Goal: Information Seeking & Learning: Learn about a topic

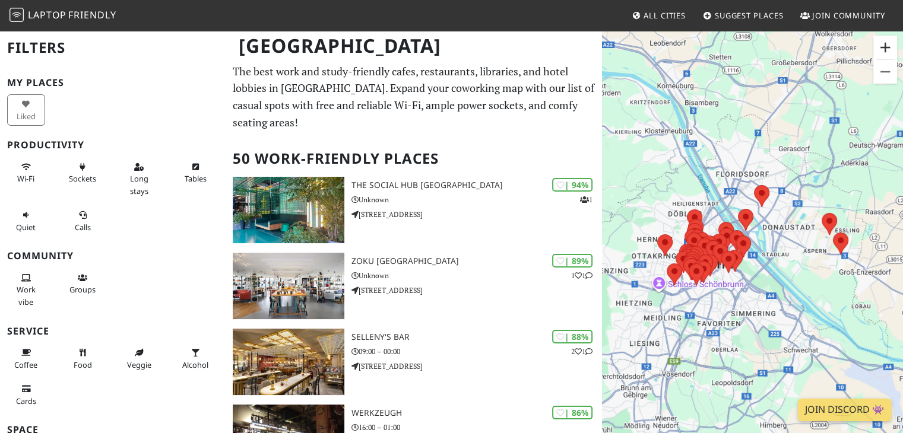
click at [886, 50] on button "Zoom in" at bounding box center [885, 48] width 24 height 24
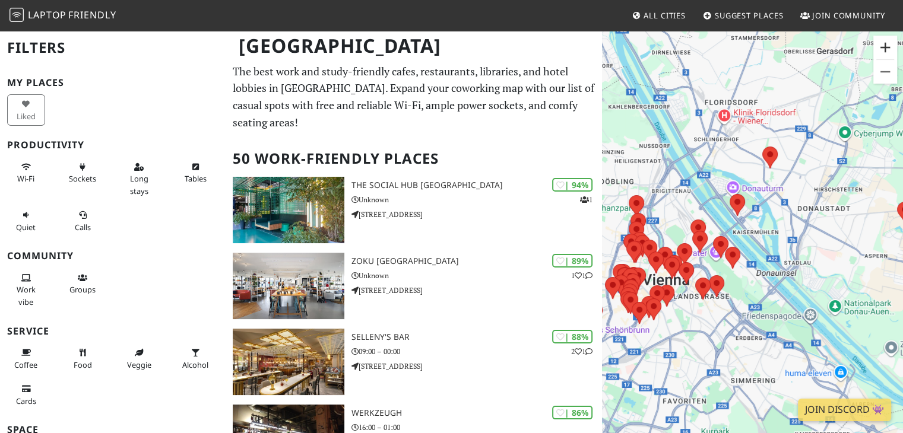
click at [886, 50] on button "Zoom in" at bounding box center [885, 48] width 24 height 24
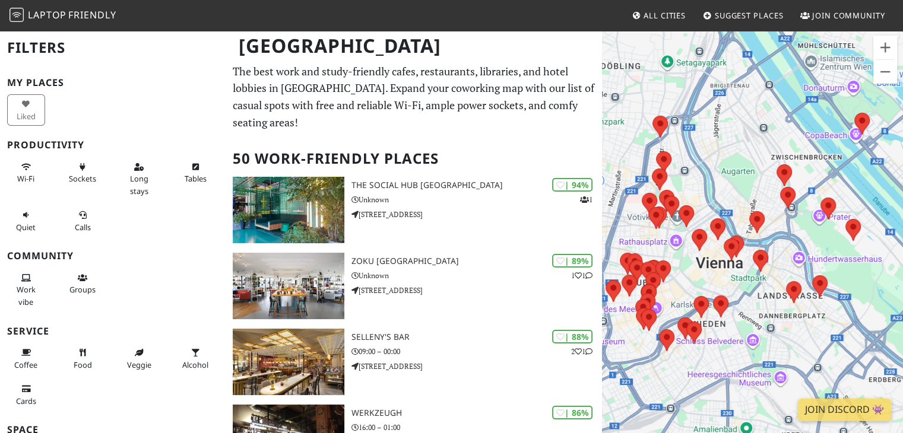
drag, startPoint x: 750, startPoint y: 164, endPoint x: 900, endPoint y: 107, distance: 160.3
click at [900, 107] on div at bounding box center [752, 246] width 301 height 433
click at [883, 54] on button "Zoom in" at bounding box center [885, 48] width 24 height 24
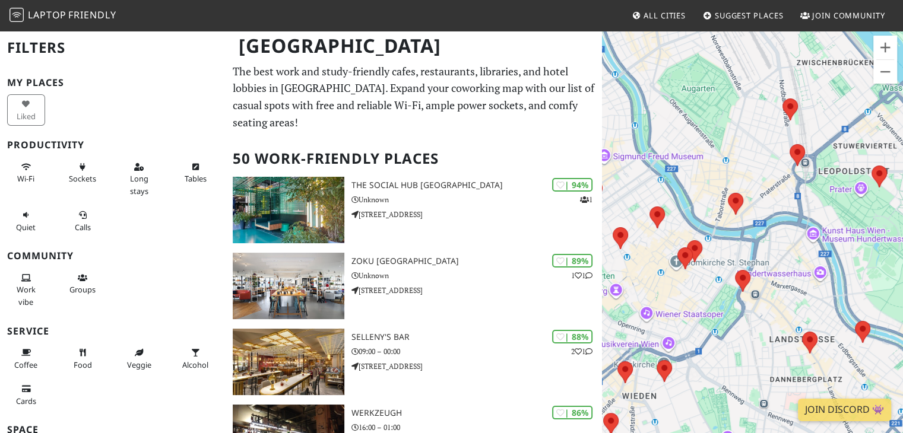
drag, startPoint x: 776, startPoint y: 169, endPoint x: 748, endPoint y: 163, distance: 28.5
click at [748, 163] on div at bounding box center [752, 246] width 301 height 433
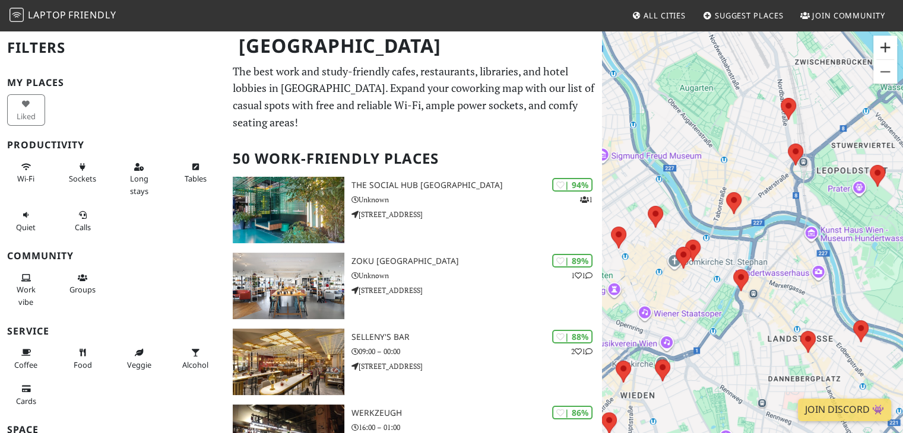
click at [879, 55] on button "Zoom in" at bounding box center [885, 48] width 24 height 24
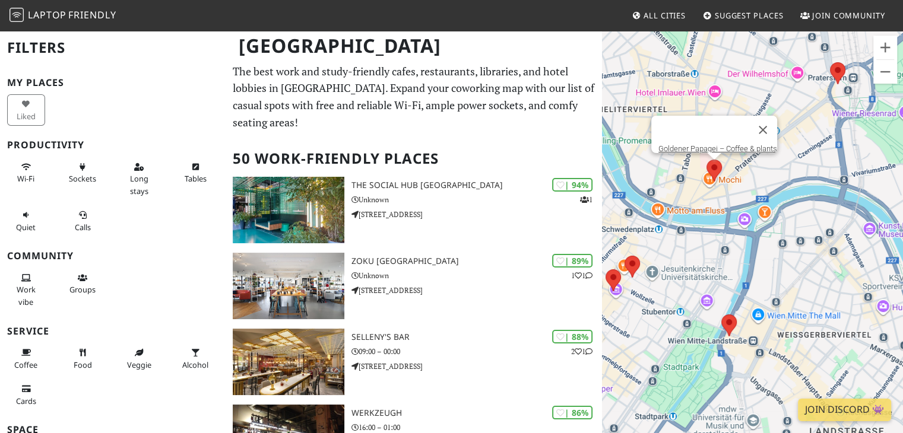
click at [706, 160] on area at bounding box center [706, 160] width 0 height 0
click at [702, 144] on link "Goldener Papagei – Coffee & plants" at bounding box center [717, 148] width 119 height 9
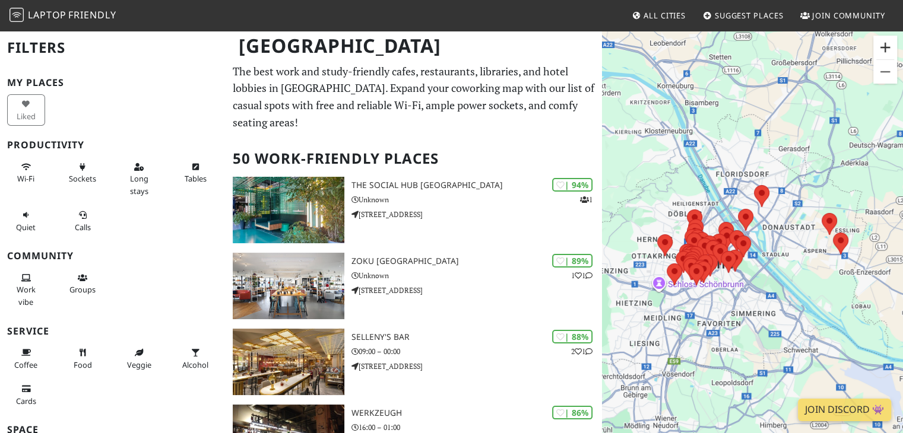
click at [886, 48] on button "Zoom in" at bounding box center [885, 48] width 24 height 24
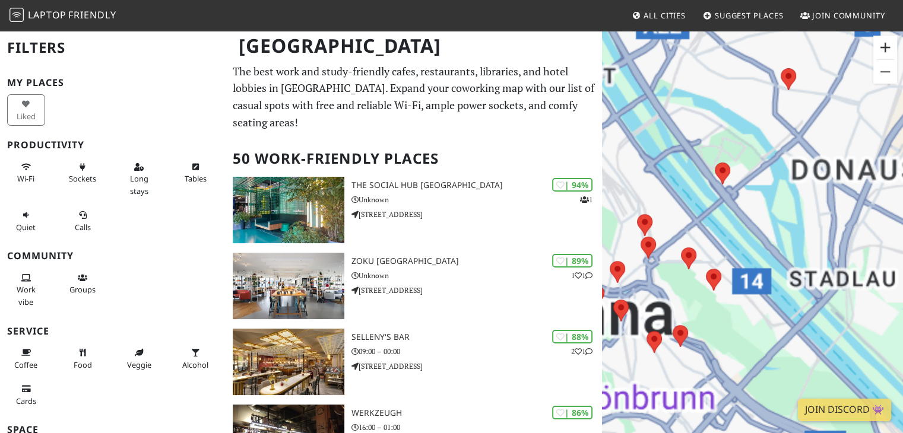
click at [886, 48] on button "Zoom in" at bounding box center [885, 48] width 24 height 24
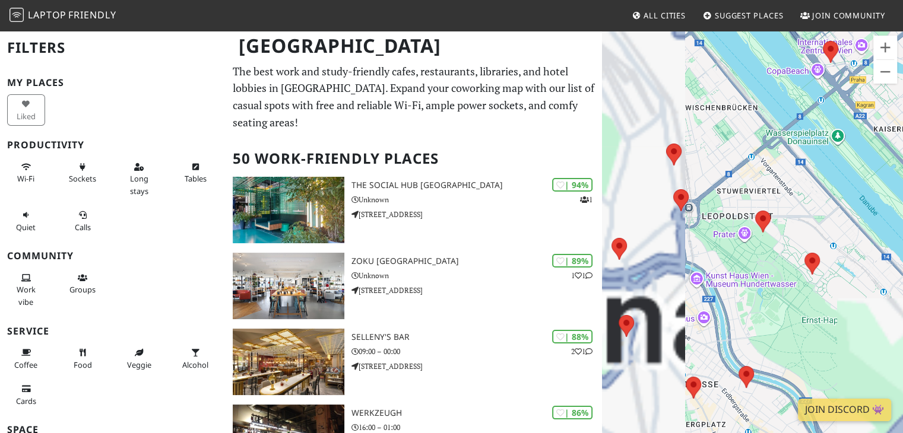
drag, startPoint x: 698, startPoint y: 210, endPoint x: 845, endPoint y: 141, distance: 161.7
click at [845, 141] on div at bounding box center [752, 246] width 301 height 433
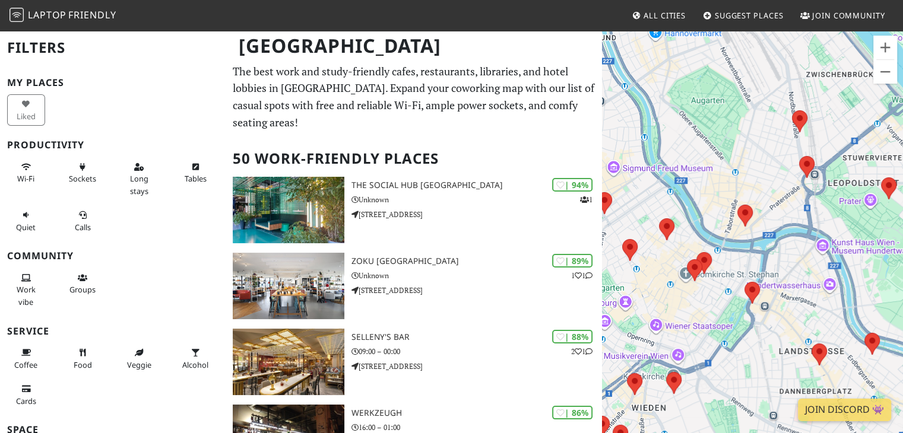
drag, startPoint x: 706, startPoint y: 167, endPoint x: 831, endPoint y: 138, distance: 127.9
click at [831, 138] on div at bounding box center [752, 246] width 301 height 433
click at [882, 49] on button "Zoom in" at bounding box center [885, 48] width 24 height 24
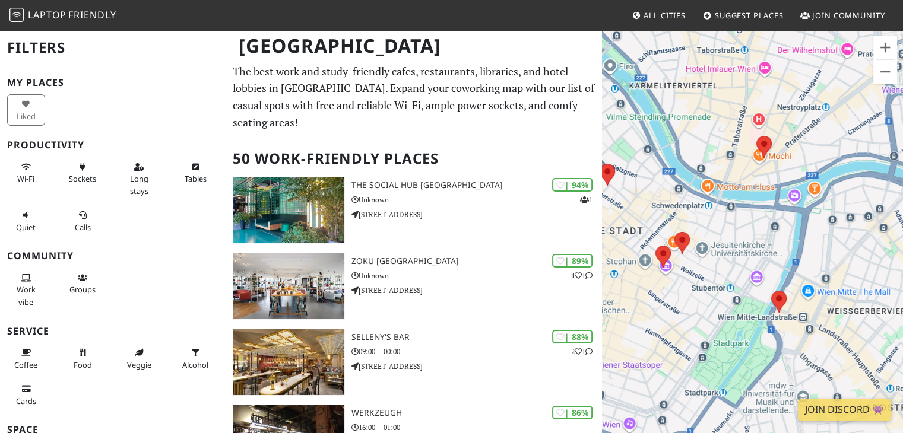
drag, startPoint x: 752, startPoint y: 167, endPoint x: 781, endPoint y: 113, distance: 61.4
click at [781, 113] on div at bounding box center [752, 246] width 301 height 433
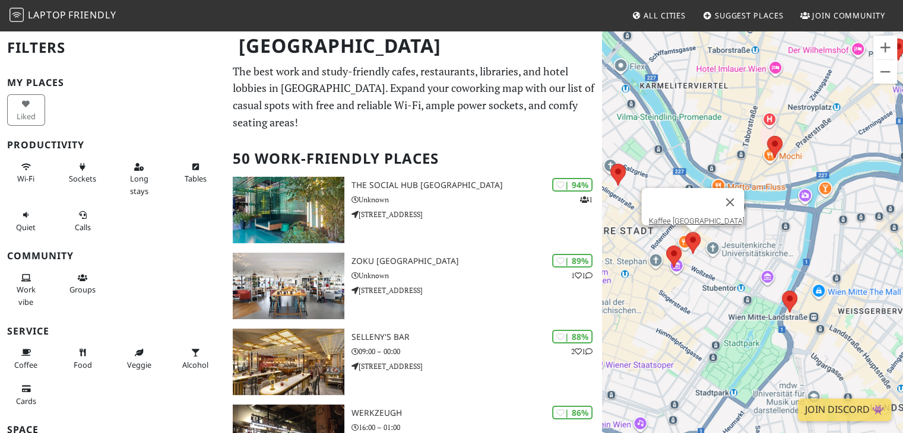
click at [685, 232] on area at bounding box center [685, 232] width 0 height 0
click at [691, 217] on link "Kaffee Alt Wien" at bounding box center [696, 221] width 96 height 9
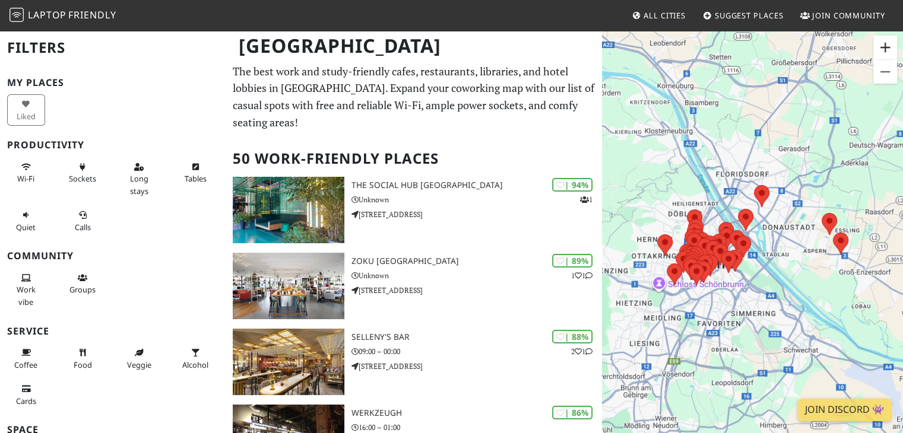
click at [881, 54] on button "Zoom in" at bounding box center [885, 48] width 24 height 24
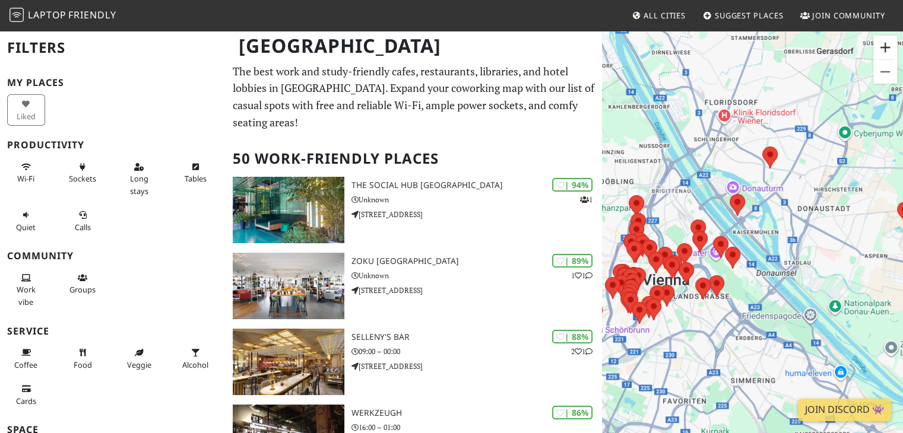
click at [881, 54] on button "Zoom in" at bounding box center [885, 48] width 24 height 24
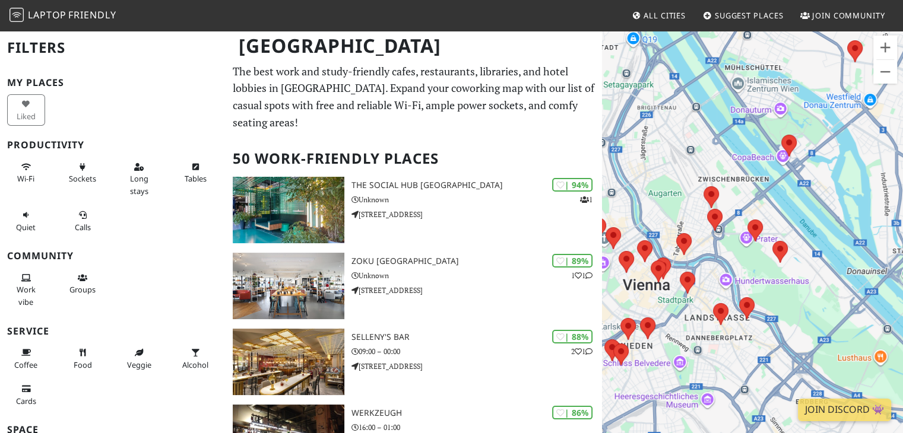
drag, startPoint x: 699, startPoint y: 173, endPoint x: 769, endPoint y: 143, distance: 75.8
click at [769, 143] on div at bounding box center [752, 246] width 301 height 433
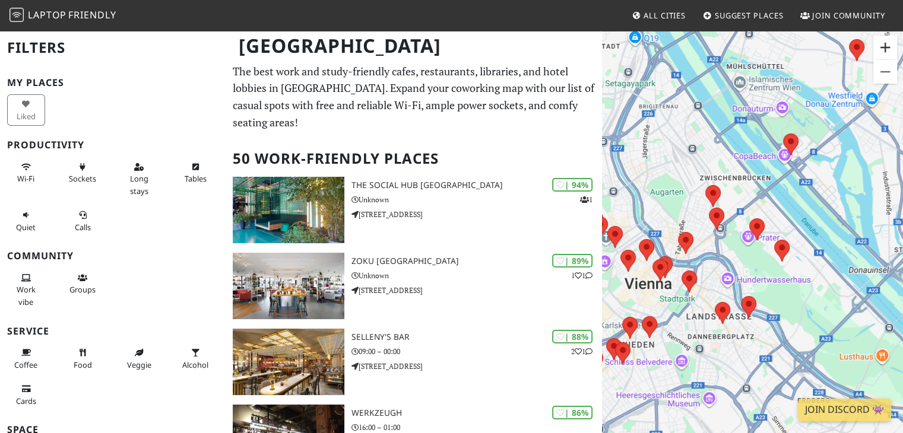
click at [881, 52] on button "Zoom in" at bounding box center [885, 48] width 24 height 24
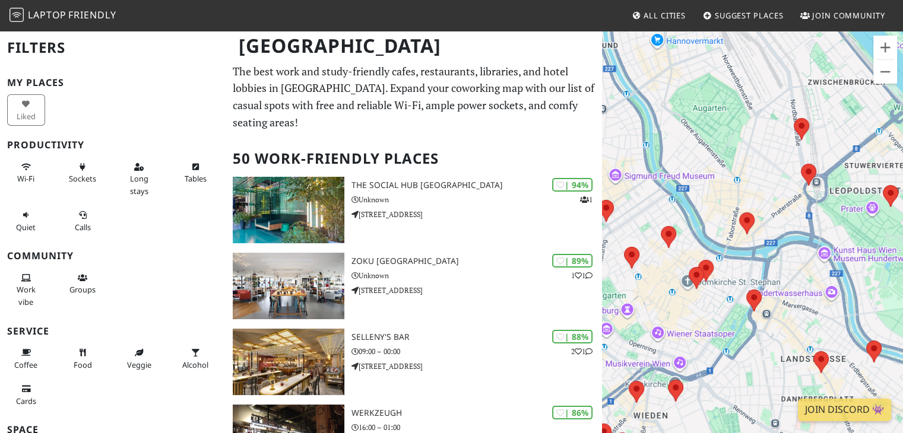
drag, startPoint x: 655, startPoint y: 238, endPoint x: 788, endPoint y: 207, distance: 136.5
click at [788, 207] on div at bounding box center [752, 246] width 301 height 433
click at [689, 267] on area at bounding box center [689, 267] width 0 height 0
click at [699, 252] on link "Kaffein Zeitgeist" at bounding box center [699, 256] width 55 height 9
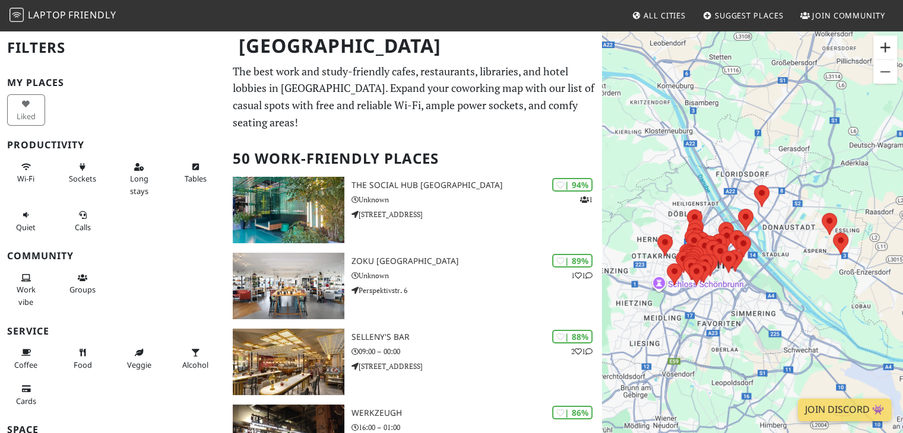
click at [879, 39] on button "Zoom in" at bounding box center [885, 48] width 24 height 24
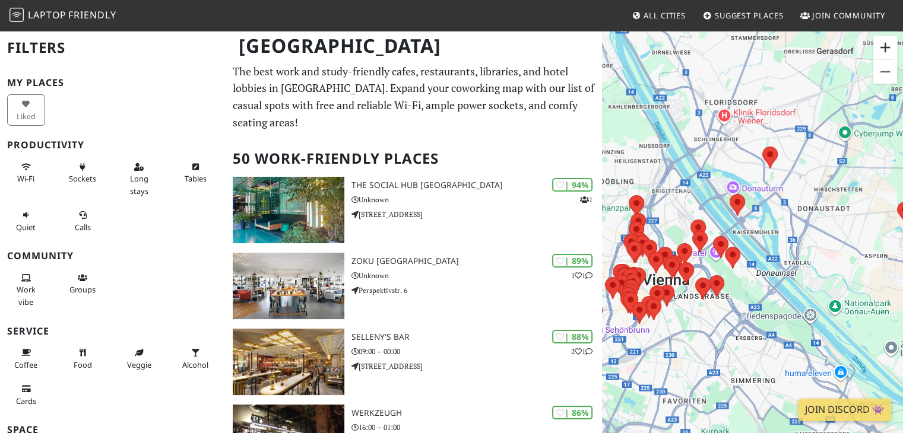
click at [881, 41] on button "Zoom in" at bounding box center [885, 48] width 24 height 24
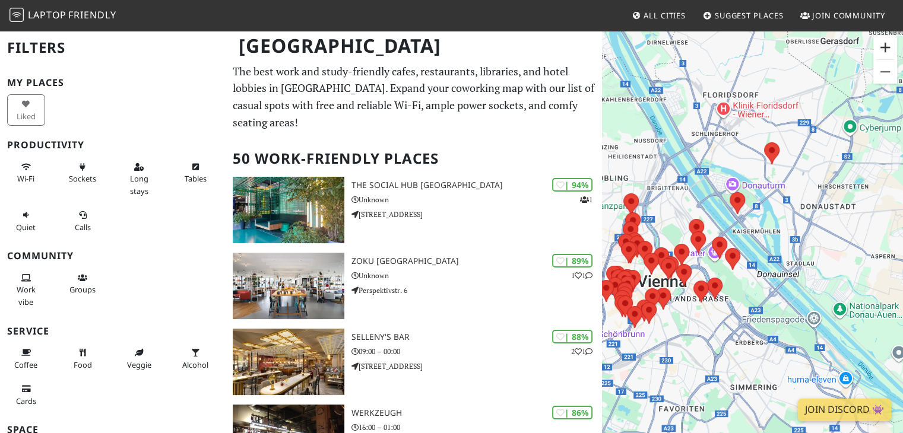
click at [881, 41] on button "Zoom in" at bounding box center [885, 48] width 24 height 24
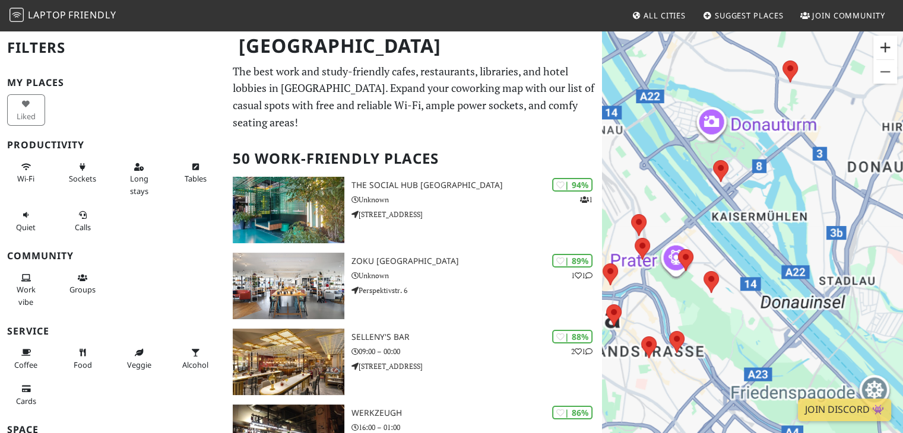
click at [881, 41] on button "Zoom in" at bounding box center [885, 48] width 24 height 24
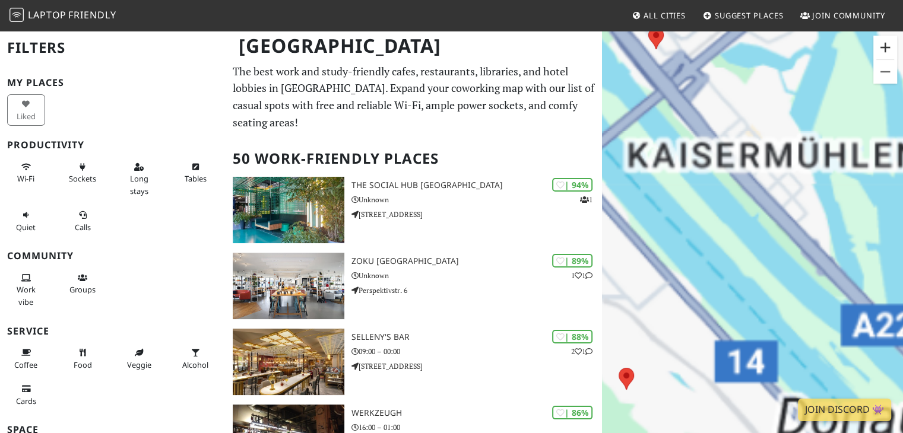
drag, startPoint x: 881, startPoint y: 41, endPoint x: 685, endPoint y: 217, distance: 263.1
click at [685, 217] on div "Keyboard shortcuts Map Data Map data ©2025 Google Map data ©2025 Google 200 m C…" at bounding box center [752, 246] width 301 height 433
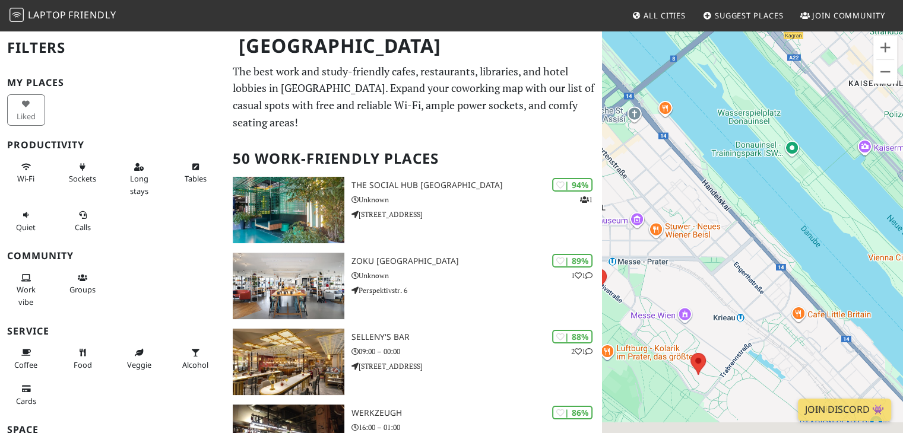
drag, startPoint x: 685, startPoint y: 217, endPoint x: 893, endPoint y: 107, distance: 235.2
click at [893, 107] on div at bounding box center [752, 246] width 301 height 433
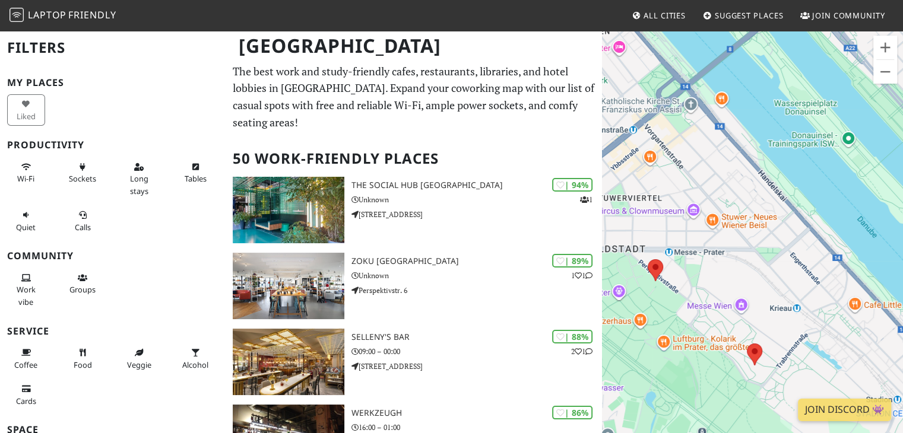
drag, startPoint x: 654, startPoint y: 168, endPoint x: 639, endPoint y: 170, distance: 14.9
click at [639, 170] on div at bounding box center [752, 246] width 301 height 433
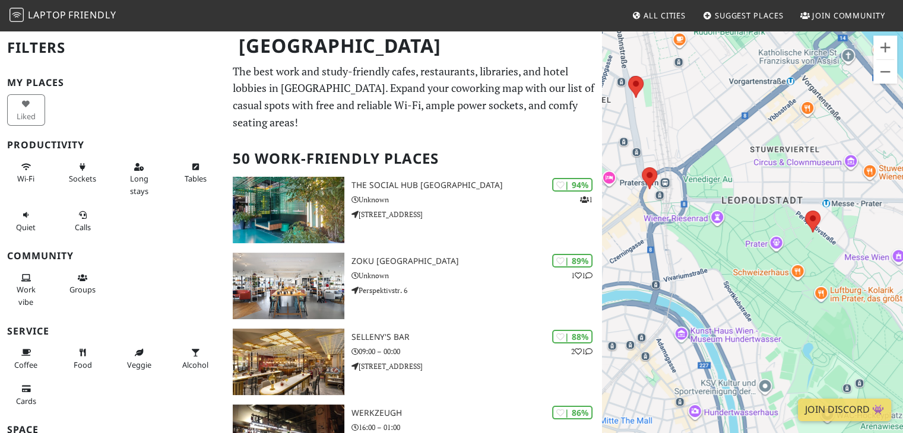
drag, startPoint x: 639, startPoint y: 170, endPoint x: 812, endPoint y: 113, distance: 182.3
click at [812, 113] on div at bounding box center [752, 246] width 301 height 433
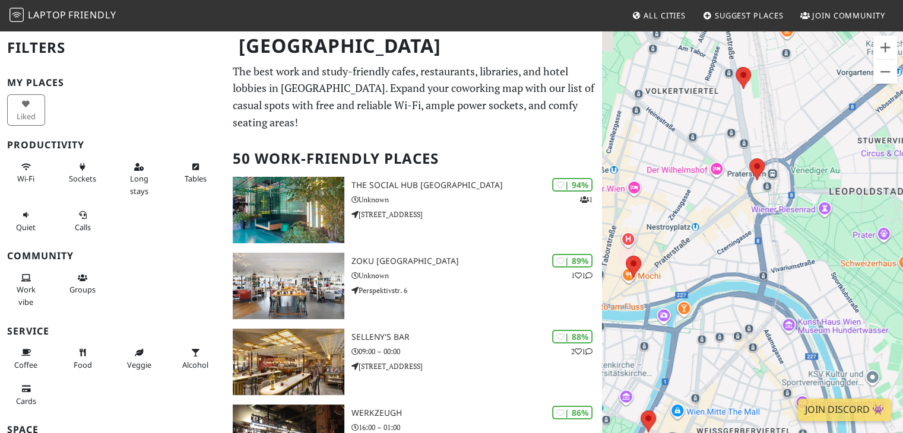
drag, startPoint x: 656, startPoint y: 141, endPoint x: 768, endPoint y: 131, distance: 112.1
click at [768, 131] on div at bounding box center [752, 246] width 301 height 433
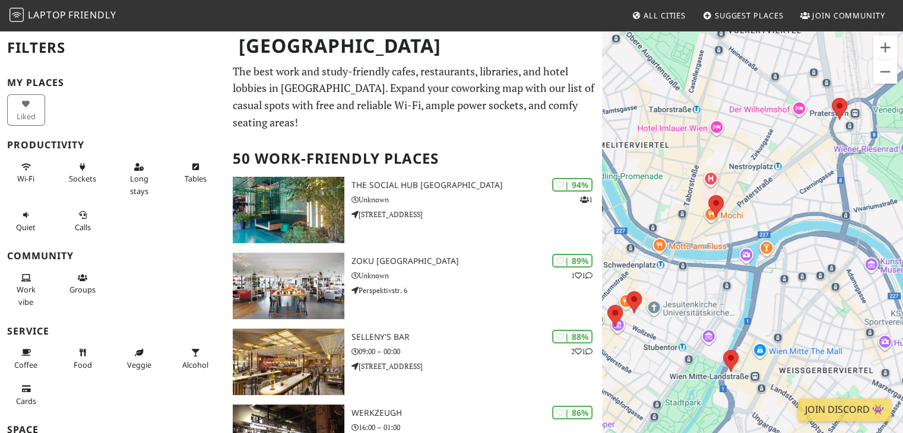
drag, startPoint x: 670, startPoint y: 202, endPoint x: 769, endPoint y: 125, distance: 126.1
click at [769, 125] on div at bounding box center [752, 246] width 301 height 433
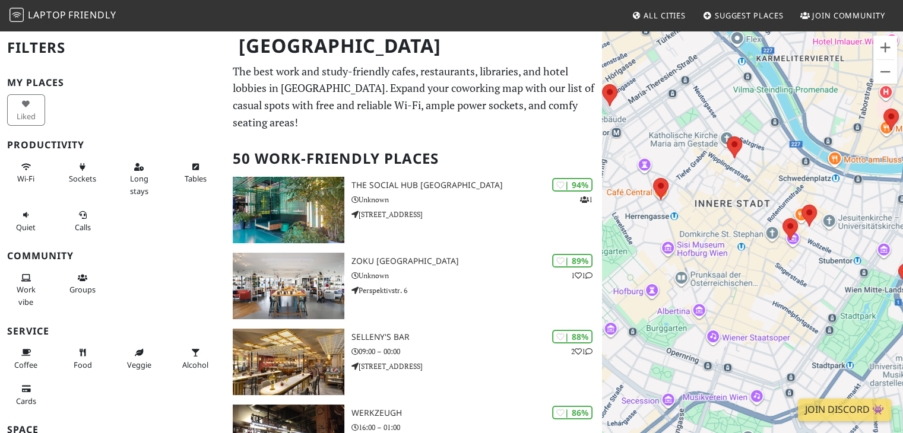
drag, startPoint x: 671, startPoint y: 177, endPoint x: 841, endPoint y: 93, distance: 189.0
click at [841, 93] on div at bounding box center [752, 246] width 301 height 433
click at [726, 137] on area at bounding box center [726, 137] width 0 height 0
click at [730, 121] on link "KAFFEIN" at bounding box center [736, 125] width 29 height 9
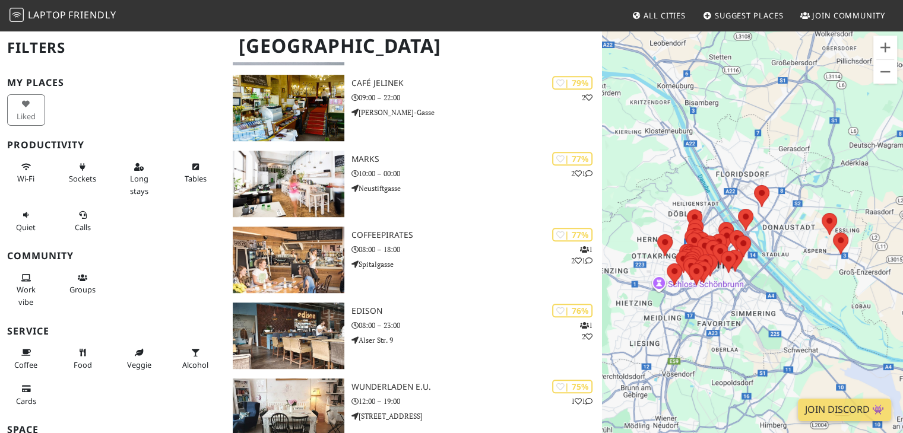
scroll to position [715, 0]
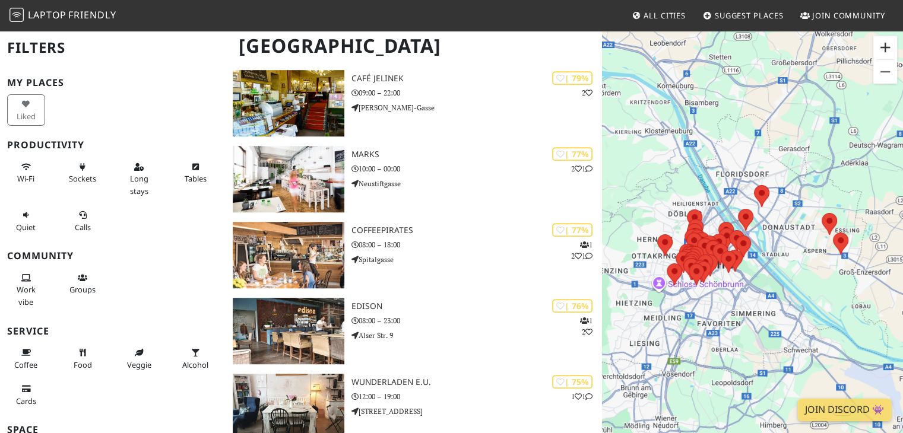
click at [882, 46] on button "Zoom in" at bounding box center [885, 48] width 24 height 24
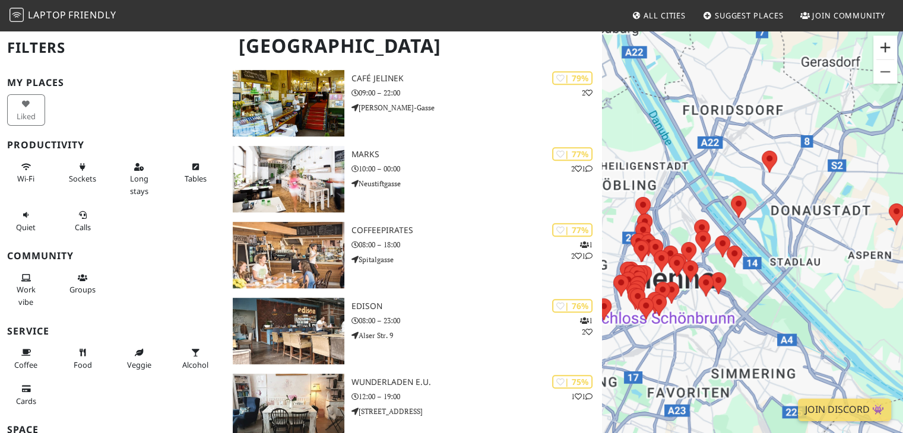
click at [882, 46] on button "Zoom in" at bounding box center [885, 48] width 24 height 24
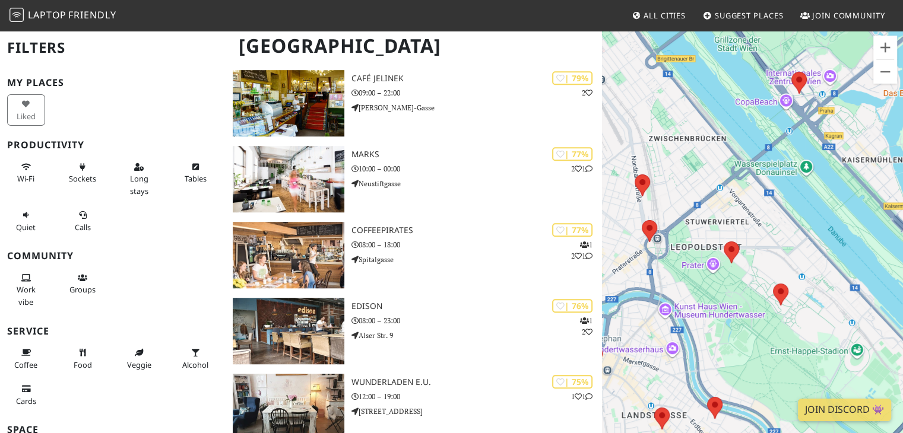
drag, startPoint x: 671, startPoint y: 169, endPoint x: 826, endPoint y: 107, distance: 167.3
click at [826, 107] on div at bounding box center [752, 246] width 301 height 433
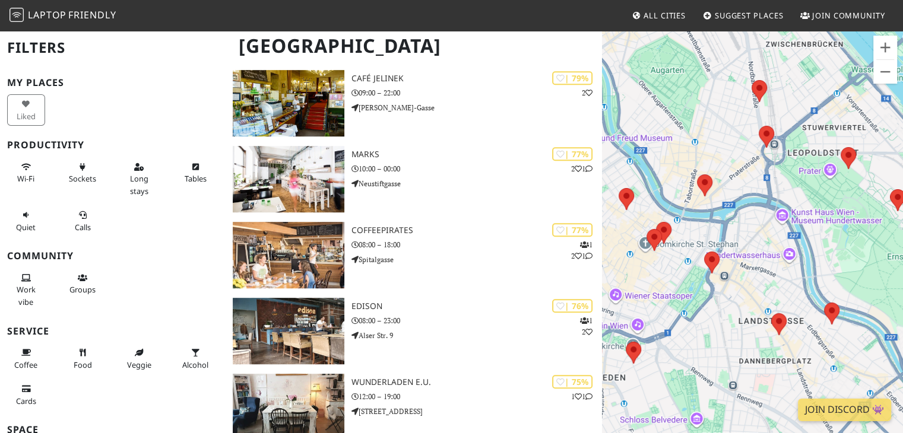
drag, startPoint x: 681, startPoint y: 188, endPoint x: 731, endPoint y: 145, distance: 65.7
click at [731, 145] on div at bounding box center [752, 246] width 301 height 433
